Goal: Check status: Check status

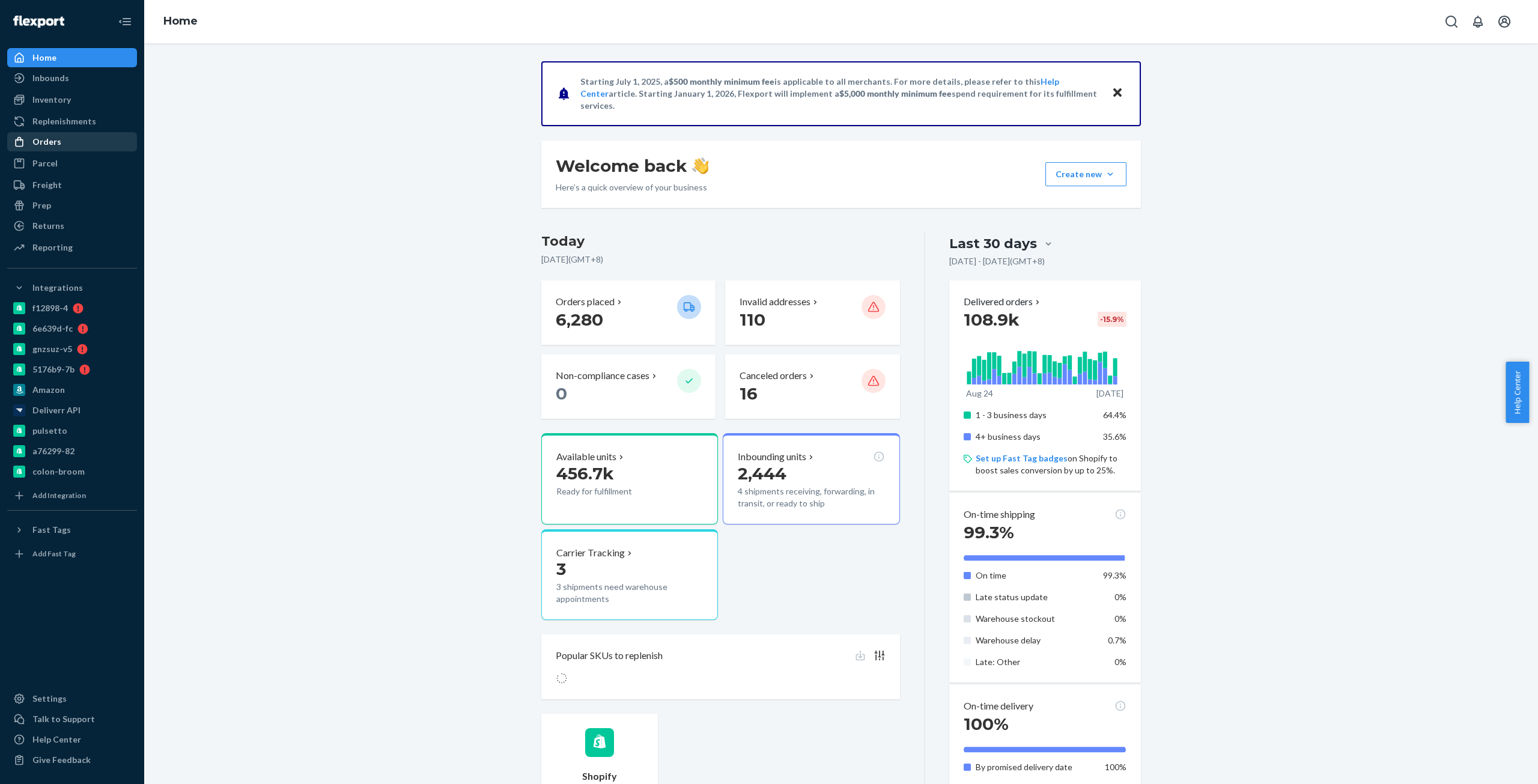
click at [66, 147] on div "Orders" at bounding box center [72, 142] width 128 height 17
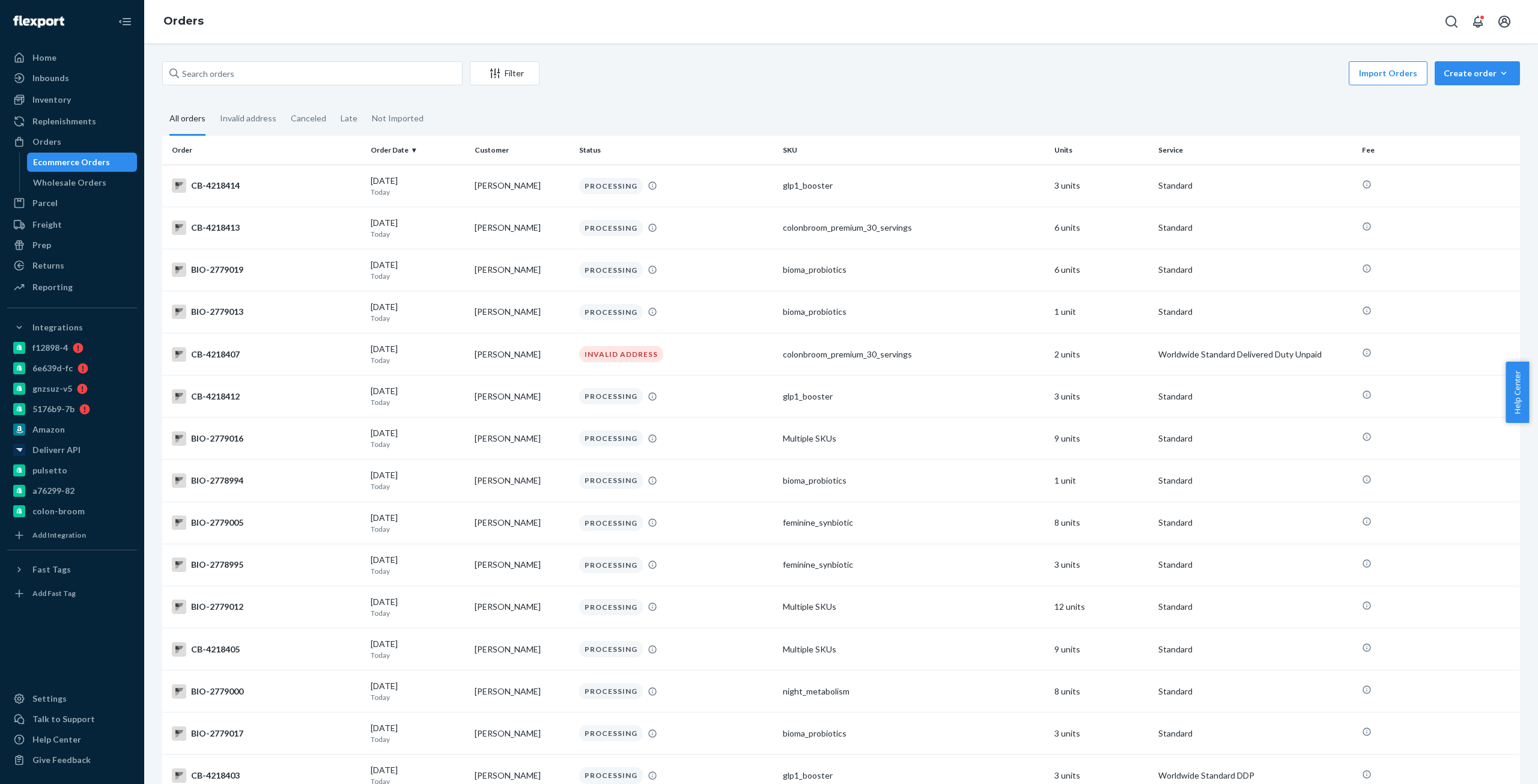
click at [344, 92] on div "Filter Import Orders Create order Ecommerce order Removal order All orders Inva…" at bounding box center [841, 672] width 1376 height 1222
click at [344, 82] on input "text" at bounding box center [312, 73] width 301 height 24
paste input "[PERSON_NAME]"
type input "[PERSON_NAME]"
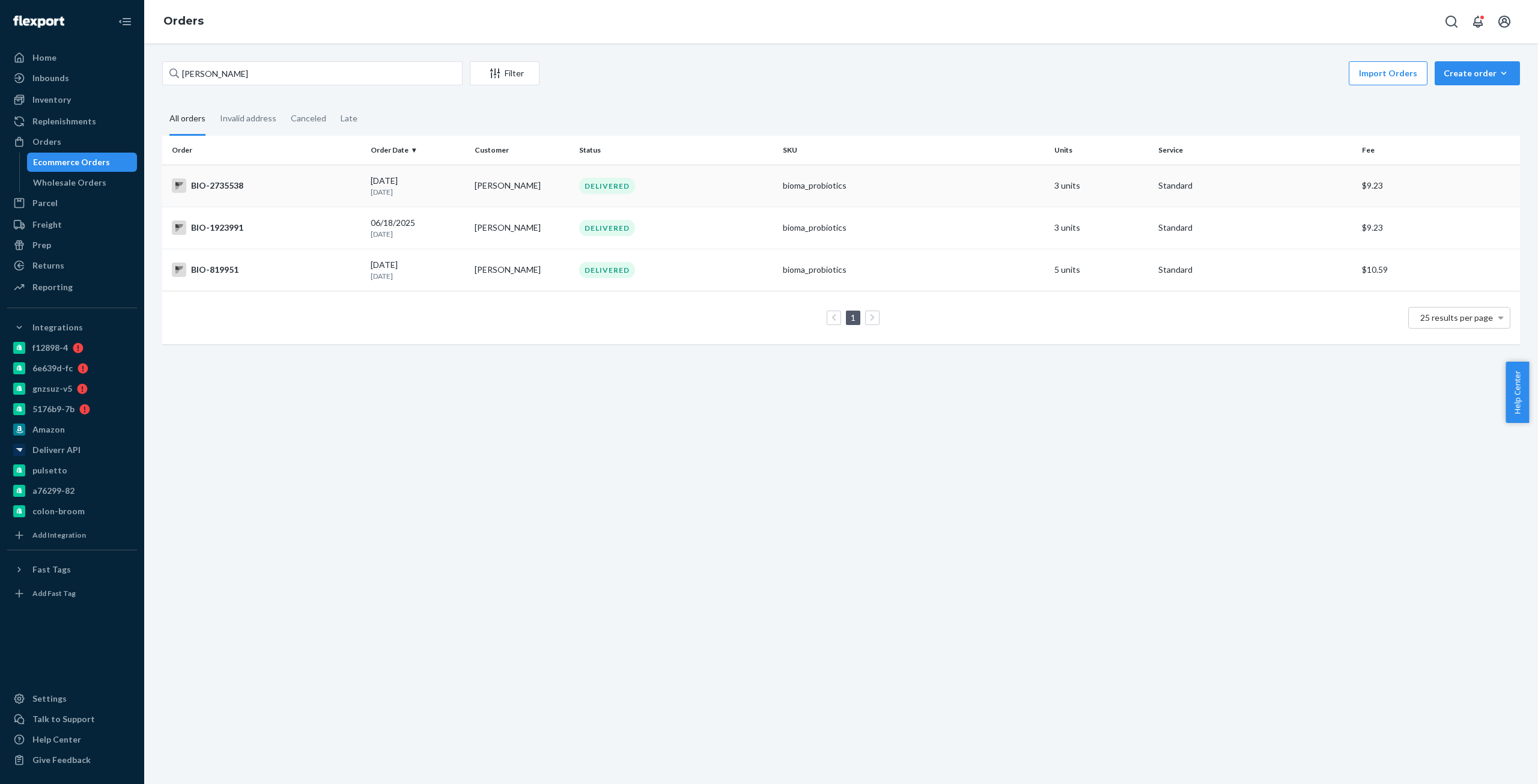
click at [247, 191] on div "BIO-2735538" at bounding box center [266, 186] width 189 height 15
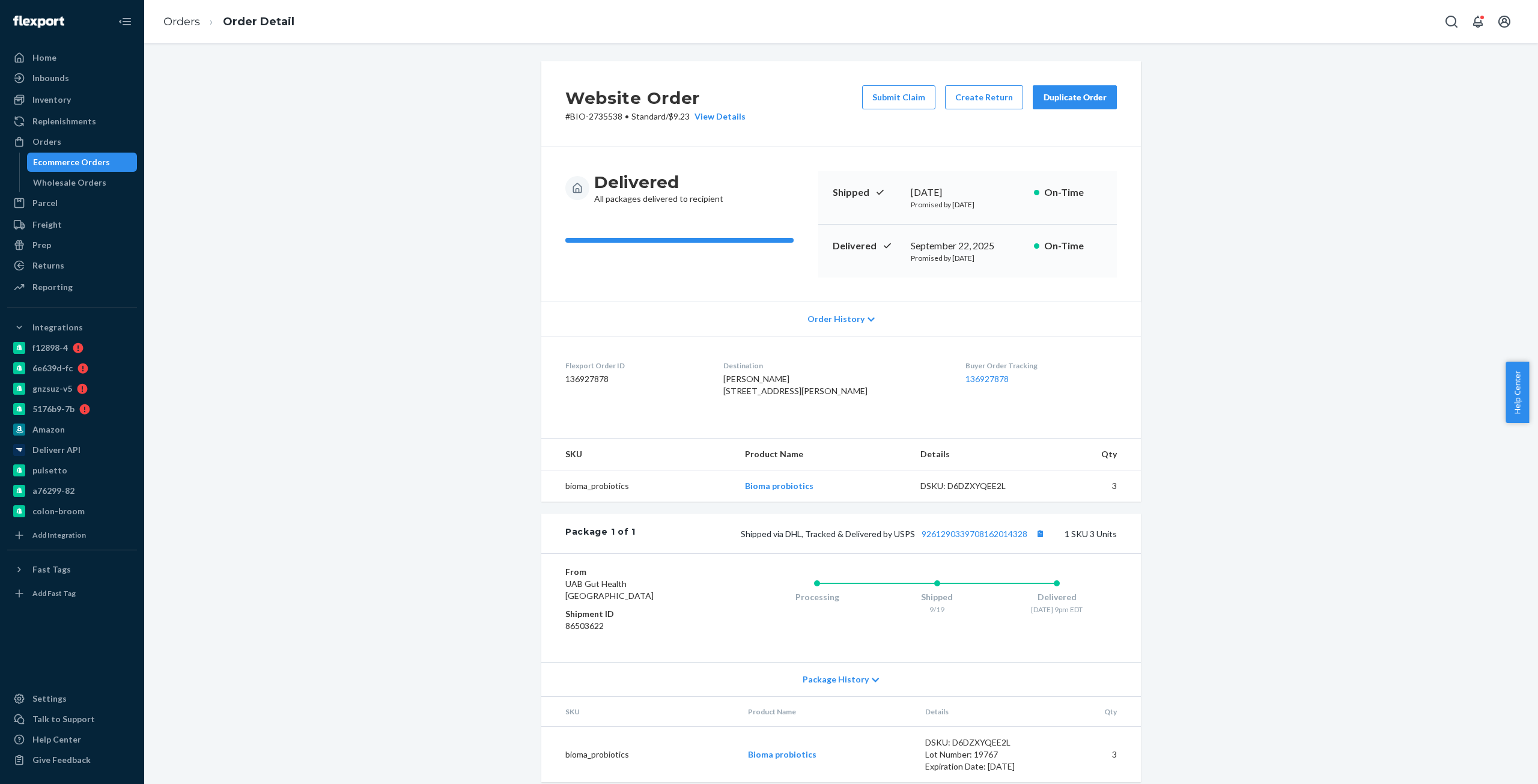
click at [587, 118] on p "# BIO-2735538 • Standard / $9.23 View Details" at bounding box center [655, 117] width 180 height 12
click at [568, 114] on p "# BIO-2735538 • Standard / $9.23 View Details" at bounding box center [655, 117] width 180 height 12
copy p "BIO-2735538"
